Goal: Navigation & Orientation: Find specific page/section

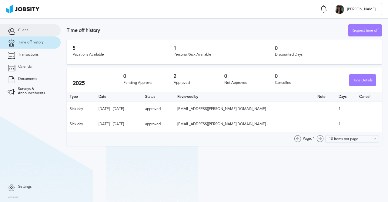
click at [27, 32] on span "Client" at bounding box center [23, 30] width 10 height 4
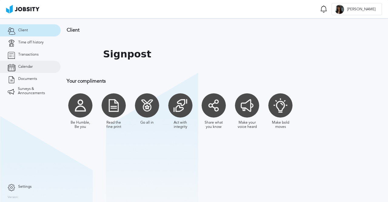
click at [23, 71] on link "Calendar" at bounding box center [30, 67] width 61 height 12
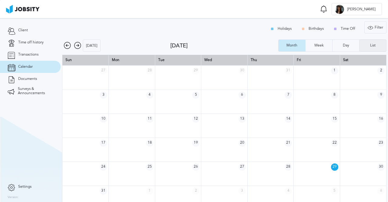
click at [367, 46] on div "List" at bounding box center [373, 45] width 12 height 4
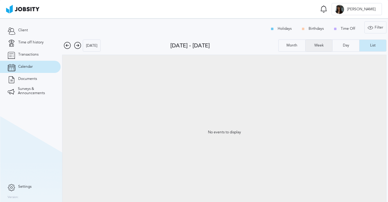
click at [311, 45] on div "Week" at bounding box center [318, 45] width 15 height 4
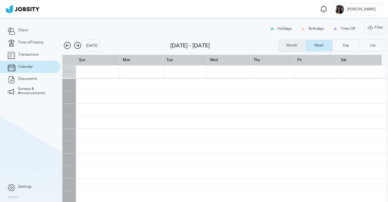
scroll to position [148, 0]
click at [291, 44] on div "Month" at bounding box center [291, 45] width 17 height 4
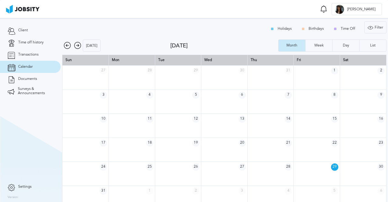
click at [76, 46] on icon at bounding box center [77, 45] width 7 height 7
